Goal: Task Accomplishment & Management: Complete application form

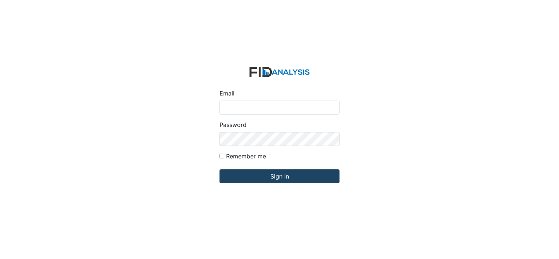
type input "[PERSON_NAME][EMAIL_ADDRESS][DOMAIN_NAME]"
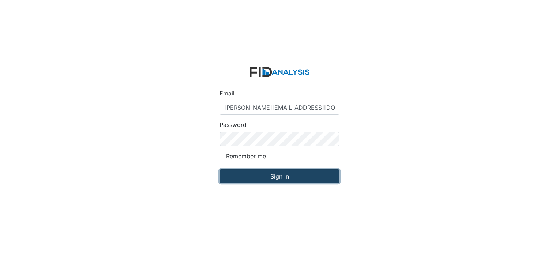
click at [272, 176] on input "Sign in" at bounding box center [280, 176] width 120 height 14
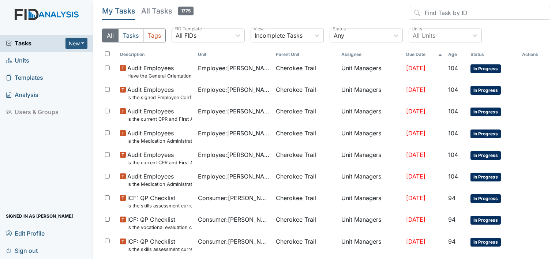
click at [25, 61] on span "Units" at bounding box center [17, 60] width 23 height 11
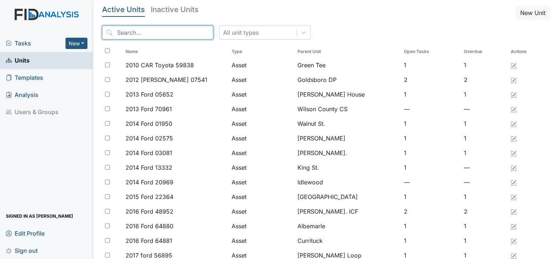
click at [124, 30] on input "search" at bounding box center [157, 33] width 111 height 14
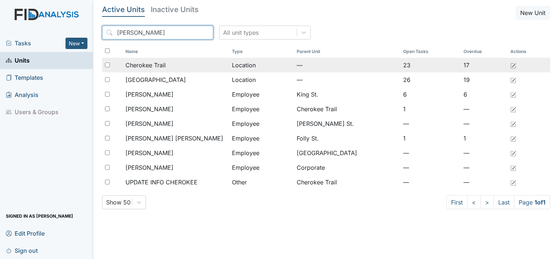
type input "cher"
click at [135, 63] on span "Cherokee Trail" at bounding box center [146, 65] width 40 height 9
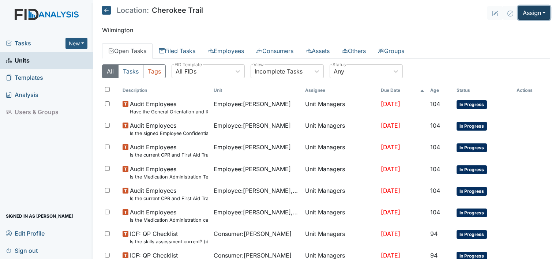
click at [542, 14] on button "Assign" at bounding box center [534, 13] width 32 height 14
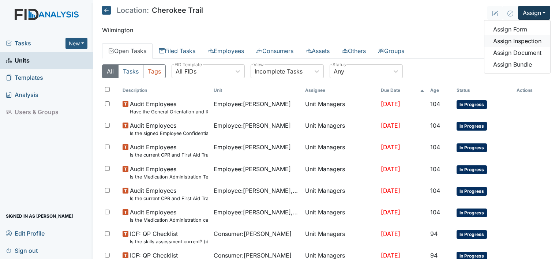
click at [514, 40] on link "Assign Inspection" at bounding box center [518, 41] width 66 height 12
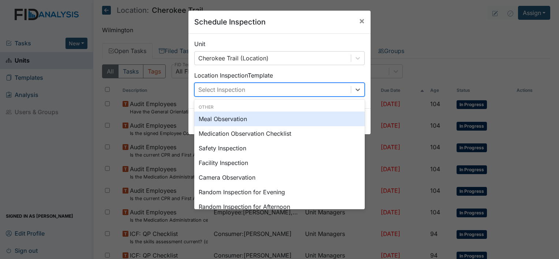
click at [347, 89] on div "Select Inspection" at bounding box center [273, 89] width 156 height 13
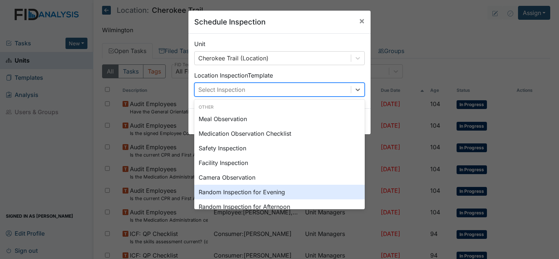
click at [269, 193] on div "Random Inspection for Evening" at bounding box center [279, 192] width 171 height 15
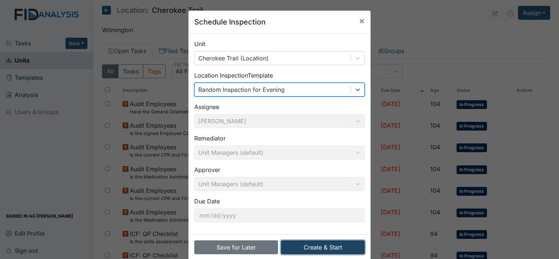
click at [334, 245] on button "Create & Start" at bounding box center [323, 247] width 84 height 14
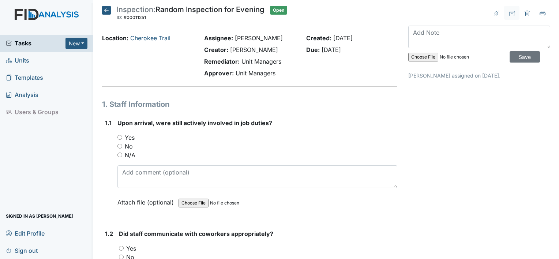
click at [123, 139] on div "Yes" at bounding box center [257, 137] width 280 height 9
click at [119, 138] on input "Yes" at bounding box center [119, 137] width 5 height 5
radio input "true"
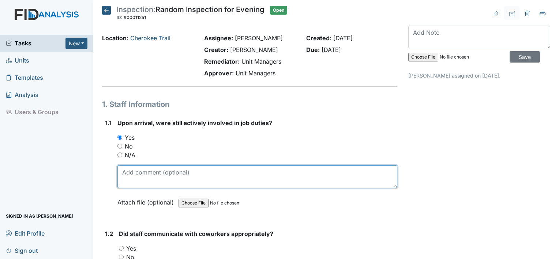
click at [128, 180] on textarea at bounding box center [257, 176] width 280 height 23
type textarea "snack time"
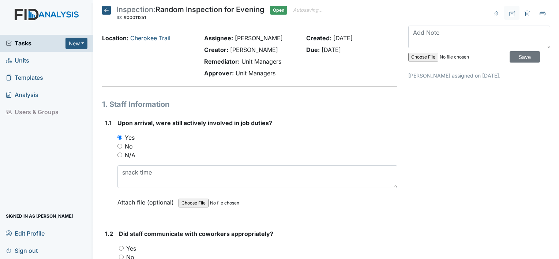
click at [106, 201] on div "1.1" at bounding box center [108, 168] width 7 height 99
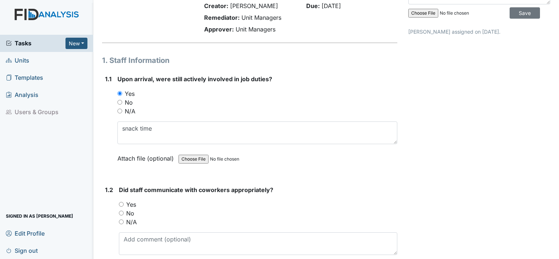
scroll to position [59, 0]
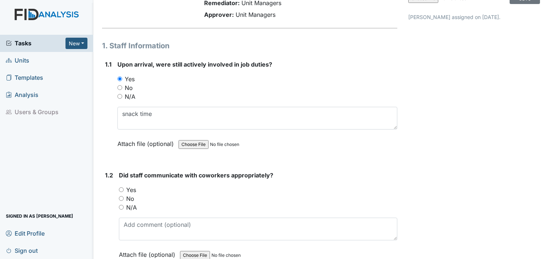
click at [123, 189] on input "Yes" at bounding box center [121, 189] width 5 height 5
radio input "true"
click at [105, 208] on div "1.2" at bounding box center [109, 220] width 8 height 99
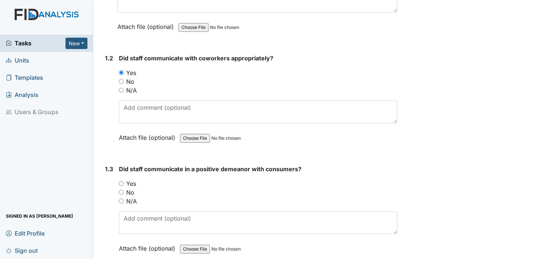
scroll to position [190, 0]
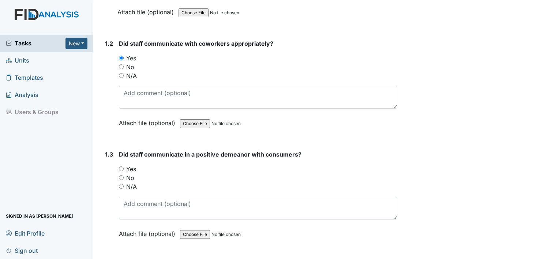
click at [121, 168] on input "Yes" at bounding box center [121, 169] width 5 height 5
radio input "true"
click at [108, 191] on div "1.3" at bounding box center [109, 199] width 8 height 99
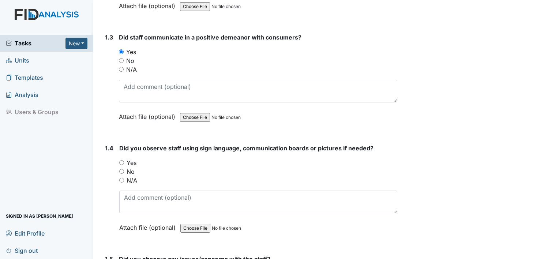
scroll to position [322, 0]
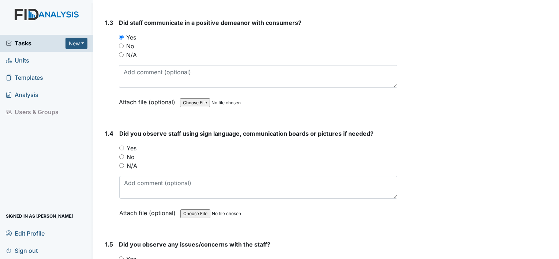
click at [120, 163] on input "N/A" at bounding box center [121, 165] width 5 height 5
radio input "true"
click at [111, 188] on div "1.4" at bounding box center [109, 178] width 8 height 99
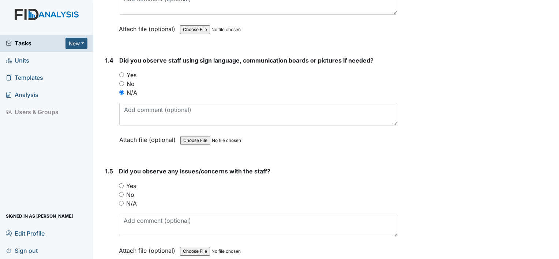
scroll to position [410, 0]
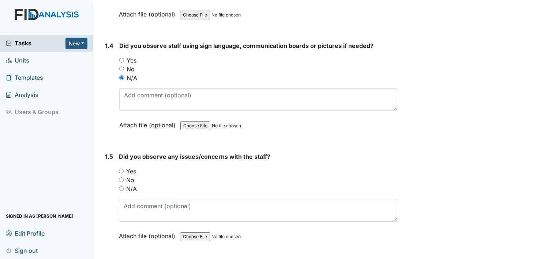
click at [122, 178] on input "No" at bounding box center [121, 180] width 5 height 5
radio input "true"
click at [108, 193] on div "1.5" at bounding box center [109, 201] width 8 height 99
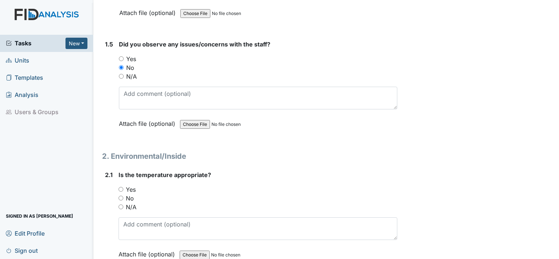
scroll to position [527, 0]
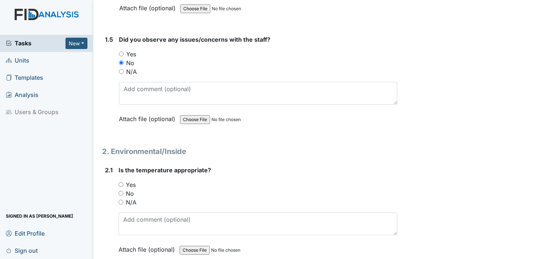
click at [122, 182] on input "Yes" at bounding box center [121, 184] width 5 height 5
radio input "true"
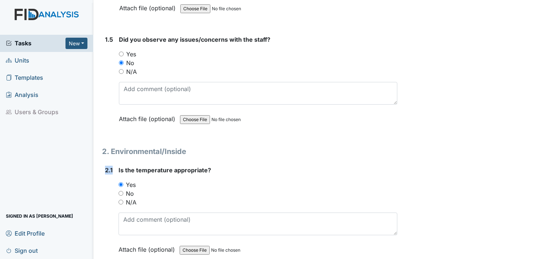
drag, startPoint x: 100, startPoint y: 212, endPoint x: 101, endPoint y: 217, distance: 4.8
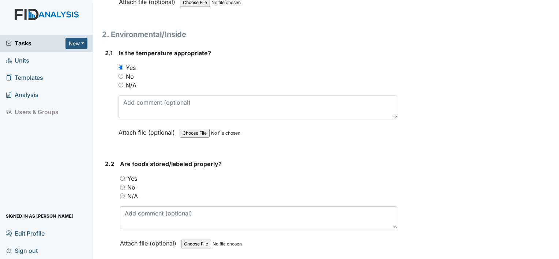
scroll to position [659, 0]
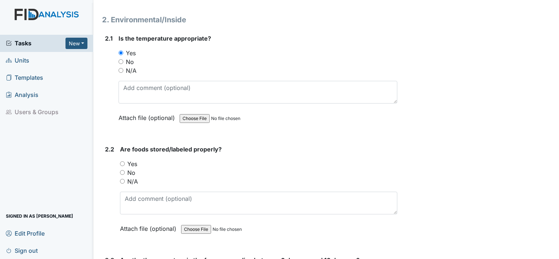
click at [122, 161] on input "Yes" at bounding box center [122, 163] width 5 height 5
radio input "true"
click at [104, 182] on div "2.2 Are foods stored/labeled properly? You must select one of the below options…" at bounding box center [249, 194] width 295 height 99
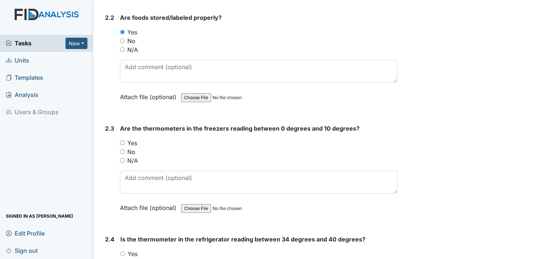
scroll to position [805, 0]
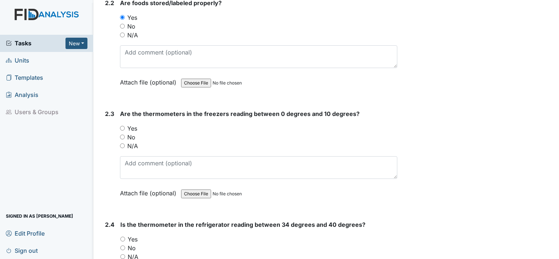
click at [121, 126] on input "Yes" at bounding box center [122, 128] width 5 height 5
radio input "true"
click at [120, 135] on input "No" at bounding box center [122, 137] width 5 height 5
radio input "true"
click at [122, 126] on input "Yes" at bounding box center [122, 128] width 5 height 5
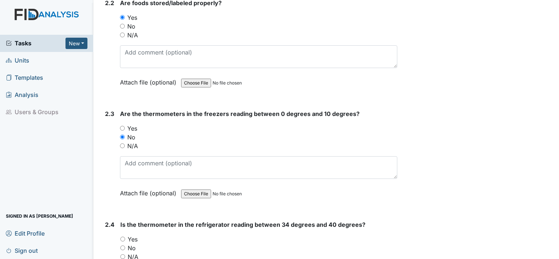
radio input "true"
click at [105, 176] on div "2.3" at bounding box center [109, 158] width 9 height 99
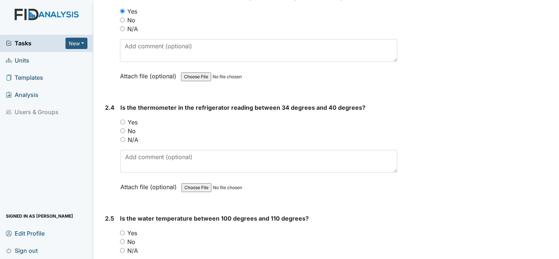
scroll to position [937, 0]
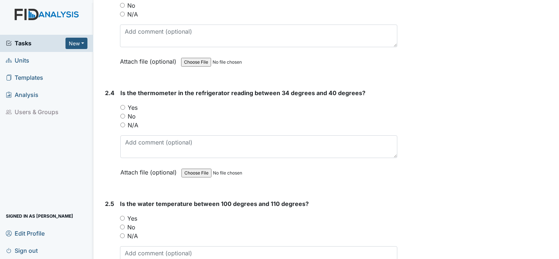
click at [124, 105] on input "Yes" at bounding box center [122, 107] width 5 height 5
radio input "true"
click at [124, 216] on input "Yes" at bounding box center [122, 218] width 5 height 5
radio input "true"
click at [109, 230] on div "2.5" at bounding box center [109, 248] width 9 height 99
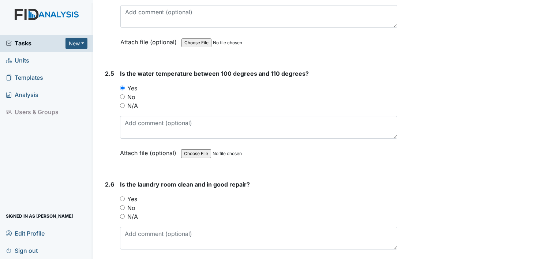
scroll to position [1069, 0]
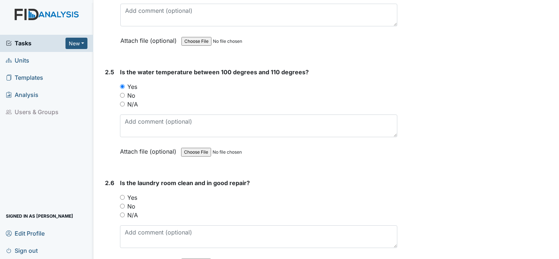
click at [122, 195] on input "Yes" at bounding box center [122, 197] width 5 height 5
radio input "true"
click at [104, 223] on div "2.6 Is the laundry room clean and in good repair? You must select one of the be…" at bounding box center [249, 228] width 295 height 99
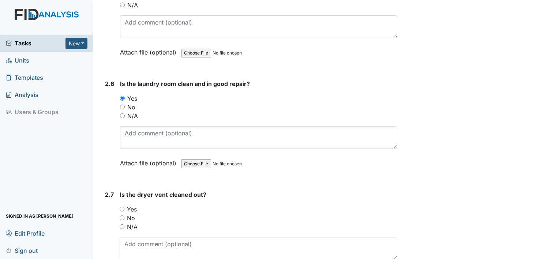
scroll to position [1171, 0]
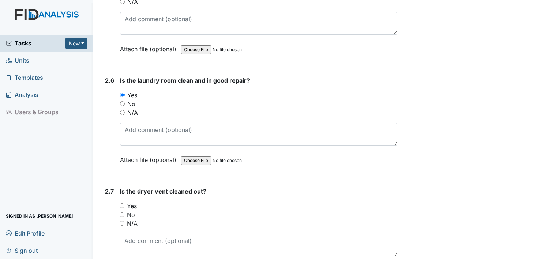
drag, startPoint x: 122, startPoint y: 203, endPoint x: 113, endPoint y: 200, distance: 9.3
click at [113, 200] on div "2.7" at bounding box center [109, 236] width 9 height 99
click at [122, 204] on input "Yes" at bounding box center [122, 206] width 5 height 5
radio input "true"
click at [113, 216] on div "2.7" at bounding box center [109, 236] width 9 height 99
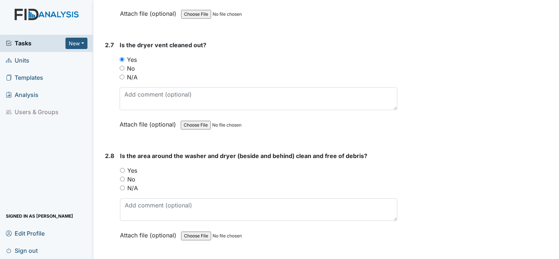
scroll to position [1362, 0]
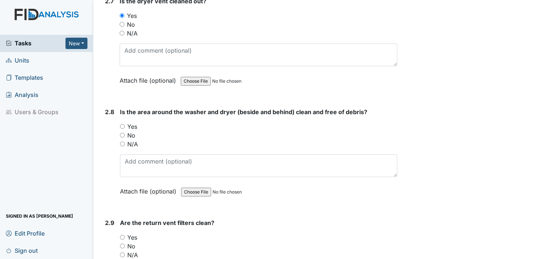
click at [123, 124] on input "Yes" at bounding box center [122, 126] width 5 height 5
radio input "true"
click at [122, 235] on input "Yes" at bounding box center [122, 237] width 5 height 5
radio input "true"
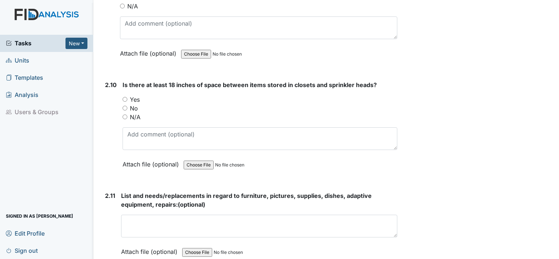
scroll to position [1625, 0]
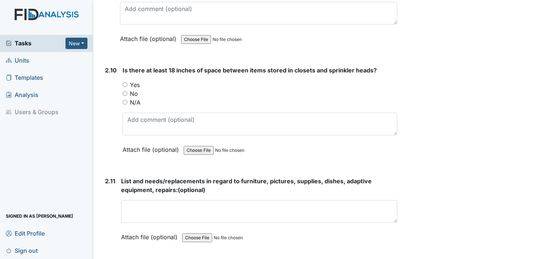
click at [126, 82] on input "Yes" at bounding box center [125, 84] width 5 height 5
radio input "true"
click at [110, 201] on div "2.11" at bounding box center [110, 215] width 10 height 76
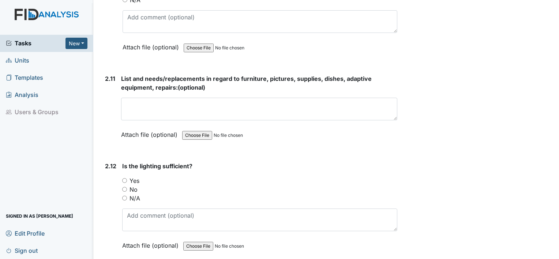
scroll to position [1742, 0]
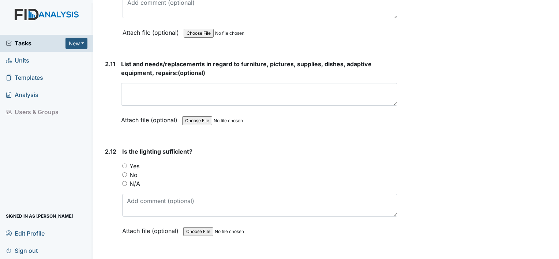
click at [123, 164] on input "Yes" at bounding box center [124, 166] width 5 height 5
radio input "true"
click at [106, 195] on div "2.12" at bounding box center [110, 196] width 11 height 99
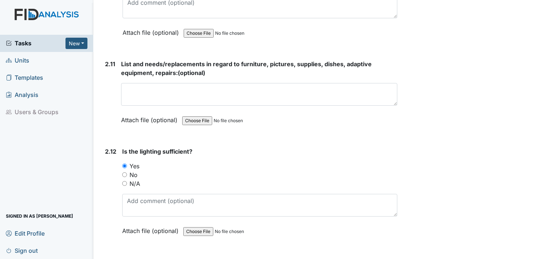
drag, startPoint x: 106, startPoint y: 195, endPoint x: 103, endPoint y: 171, distance: 24.0
click at [103, 171] on div "2.12 Is the lighting sufficient? You must select one of the below options. Yes …" at bounding box center [249, 196] width 295 height 99
click at [107, 235] on div "2.12" at bounding box center [110, 196] width 11 height 99
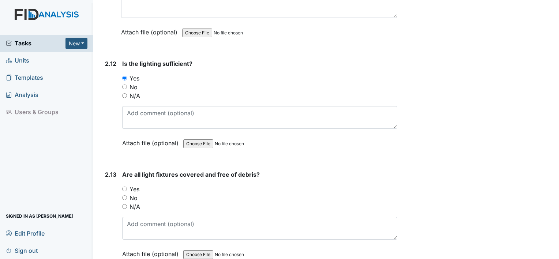
scroll to position [1845, 0]
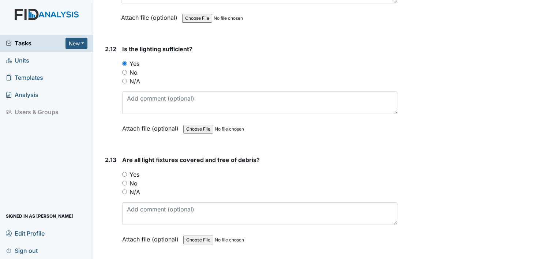
click at [124, 172] on input "Yes" at bounding box center [124, 174] width 5 height 5
radio input "true"
click at [116, 190] on div "2.13" at bounding box center [110, 205] width 11 height 99
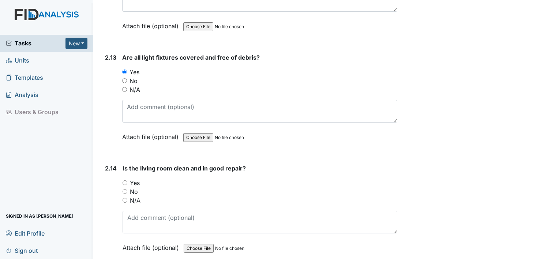
scroll to position [1962, 0]
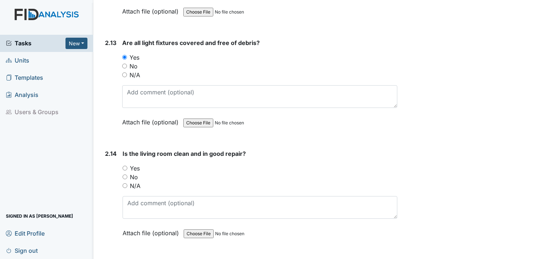
click at [124, 166] on input "Yes" at bounding box center [125, 168] width 5 height 5
radio input "true"
click at [108, 201] on div "2.14" at bounding box center [111, 198] width 12 height 99
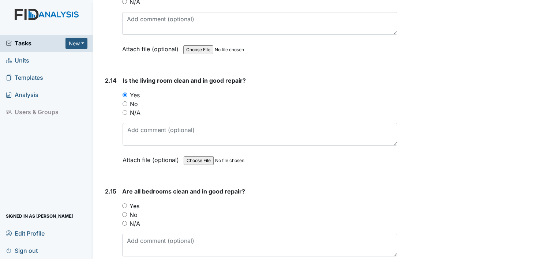
scroll to position [2050, 0]
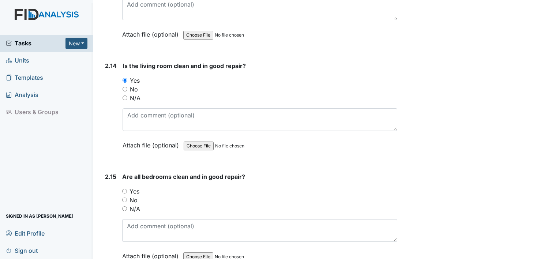
click at [126, 189] on input "Yes" at bounding box center [124, 191] width 5 height 5
radio input "true"
click at [122, 198] on input "No" at bounding box center [124, 200] width 5 height 5
radio input "true"
drag, startPoint x: 126, startPoint y: 184, endPoint x: 132, endPoint y: 187, distance: 6.7
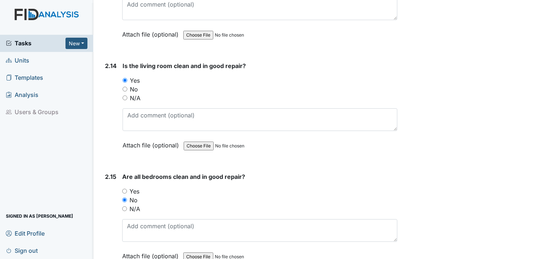
click at [132, 187] on label "Yes" at bounding box center [135, 191] width 10 height 9
click at [127, 189] on input "Yes" at bounding box center [124, 191] width 5 height 5
radio input "true"
click at [104, 233] on div "2.15 Are all bedrooms clean and in good repair? You must select one of the belo…" at bounding box center [249, 221] width 295 height 99
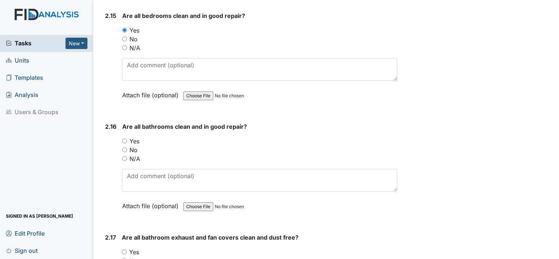
scroll to position [2225, 0]
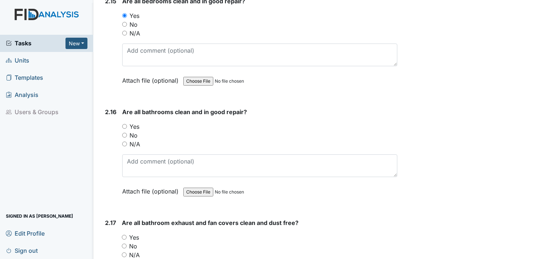
click at [125, 124] on input "Yes" at bounding box center [124, 126] width 5 height 5
radio input "true"
click at [124, 235] on input "Yes" at bounding box center [124, 237] width 5 height 5
radio input "true"
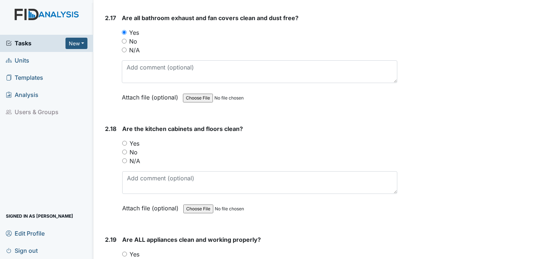
scroll to position [2445, 0]
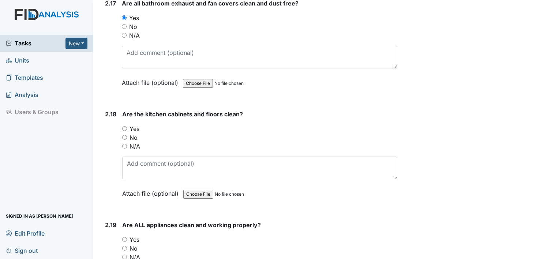
click at [124, 126] on input "Yes" at bounding box center [124, 128] width 5 height 5
radio input "true"
drag, startPoint x: 108, startPoint y: 171, endPoint x: 103, endPoint y: 191, distance: 21.2
click at [103, 191] on div "2.18 Are the kitchen cabinets and floors clean? You must select one of the belo…" at bounding box center [249, 159] width 295 height 99
click at [126, 237] on input "Yes" at bounding box center [124, 239] width 5 height 5
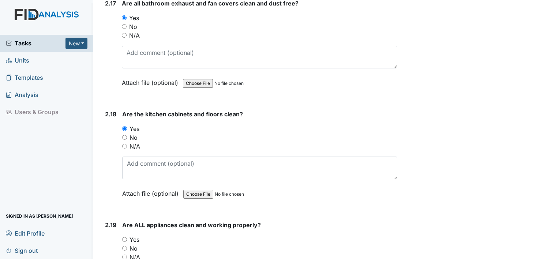
radio input "true"
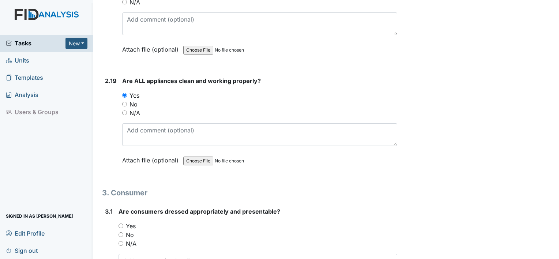
scroll to position [2591, 0]
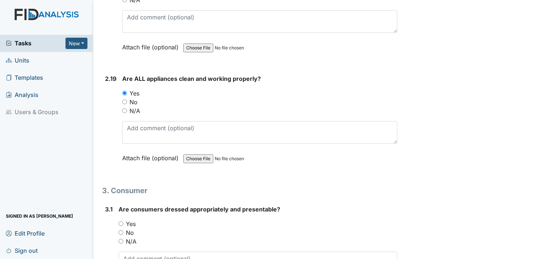
click at [122, 221] on input "Yes" at bounding box center [121, 223] width 5 height 5
radio input "true"
click at [109, 222] on div "3.1" at bounding box center [109, 254] width 8 height 99
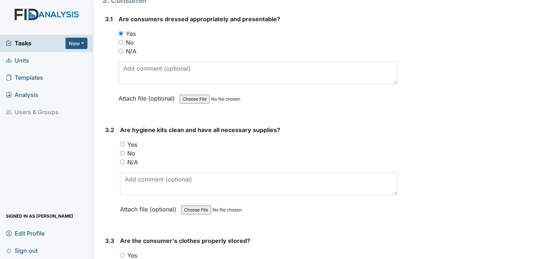
scroll to position [2796, 0]
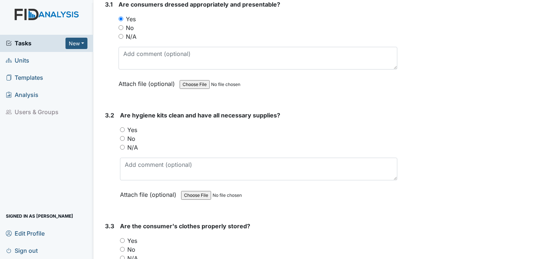
click at [121, 127] on input "Yes" at bounding box center [122, 129] width 5 height 5
radio input "true"
click at [122, 238] on input "Yes" at bounding box center [122, 240] width 5 height 5
radio input "true"
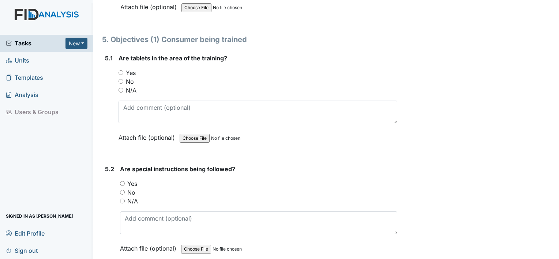
scroll to position [3836, 0]
